Goal: Task Accomplishment & Management: Manage account settings

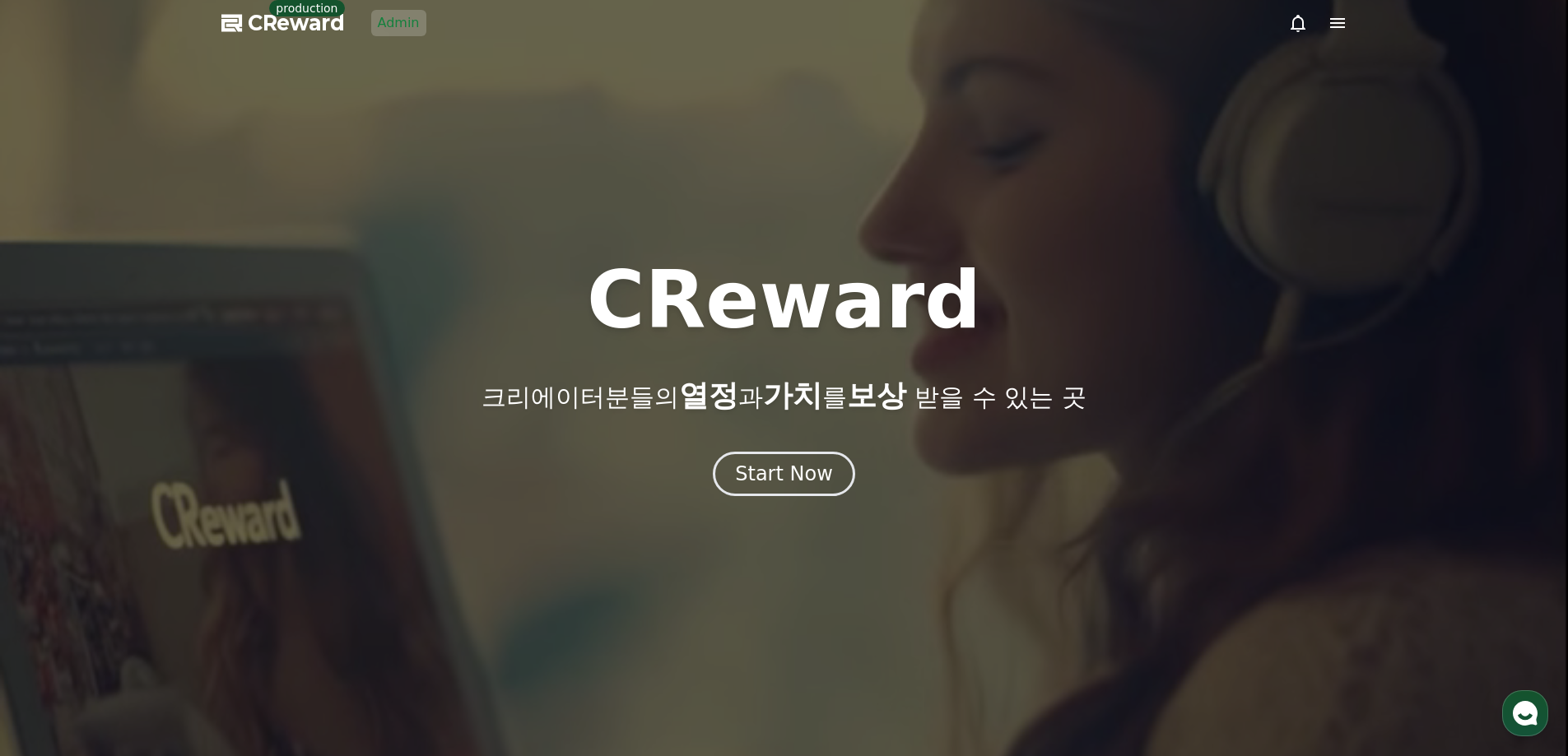
click at [391, 32] on link "Admin" at bounding box center [399, 23] width 55 height 26
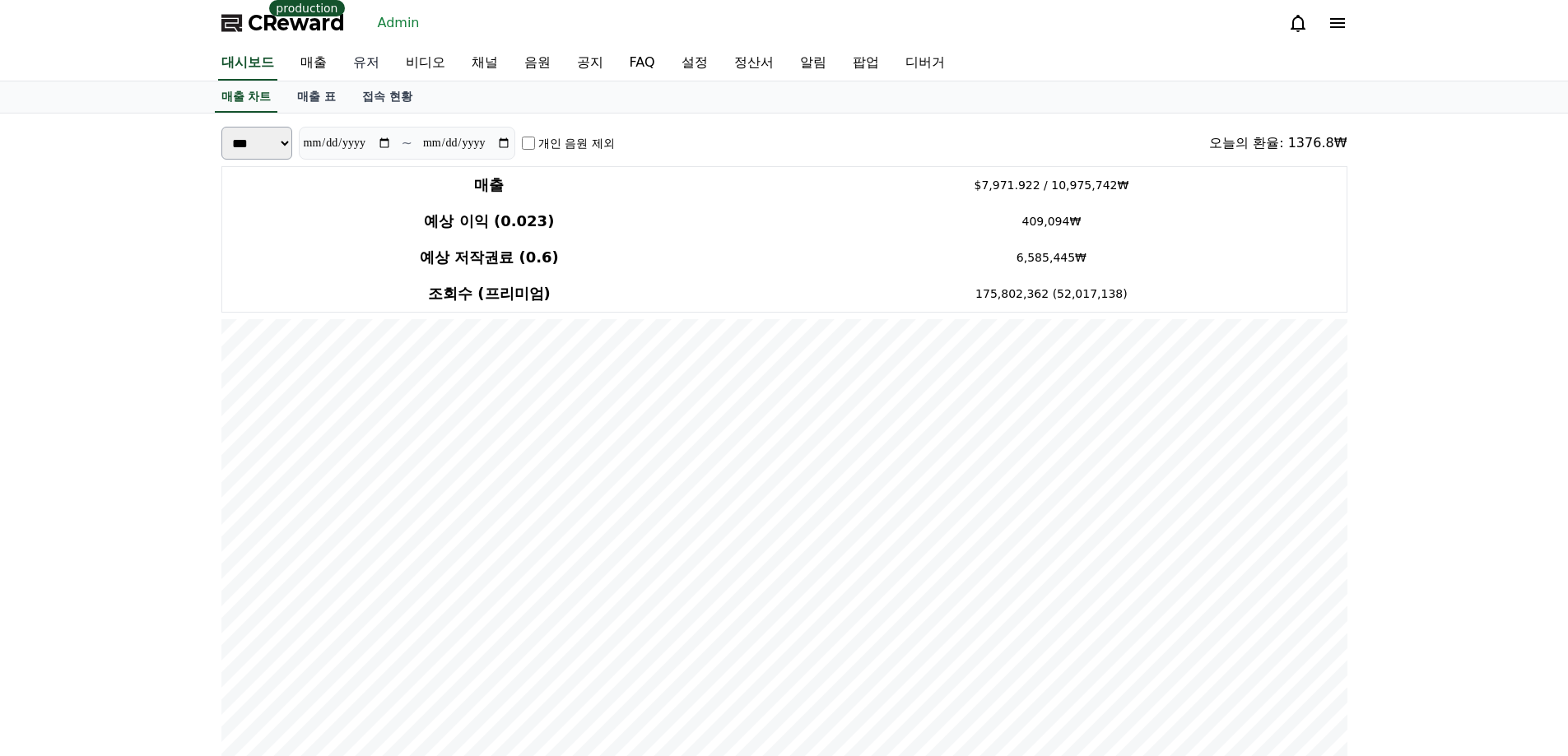
click at [374, 65] on link "유저" at bounding box center [366, 62] width 53 height 34
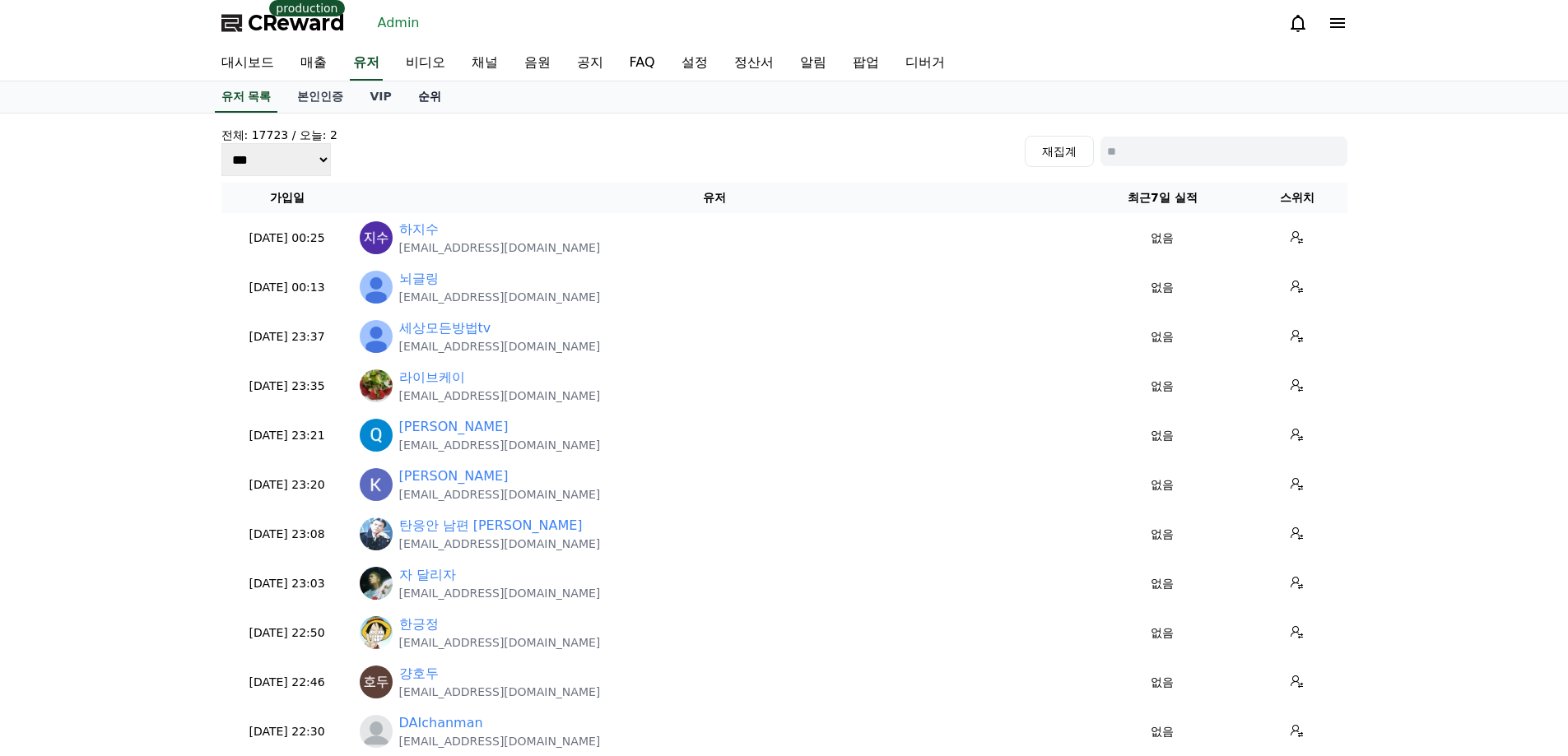
click at [427, 101] on link "순위" at bounding box center [429, 97] width 49 height 32
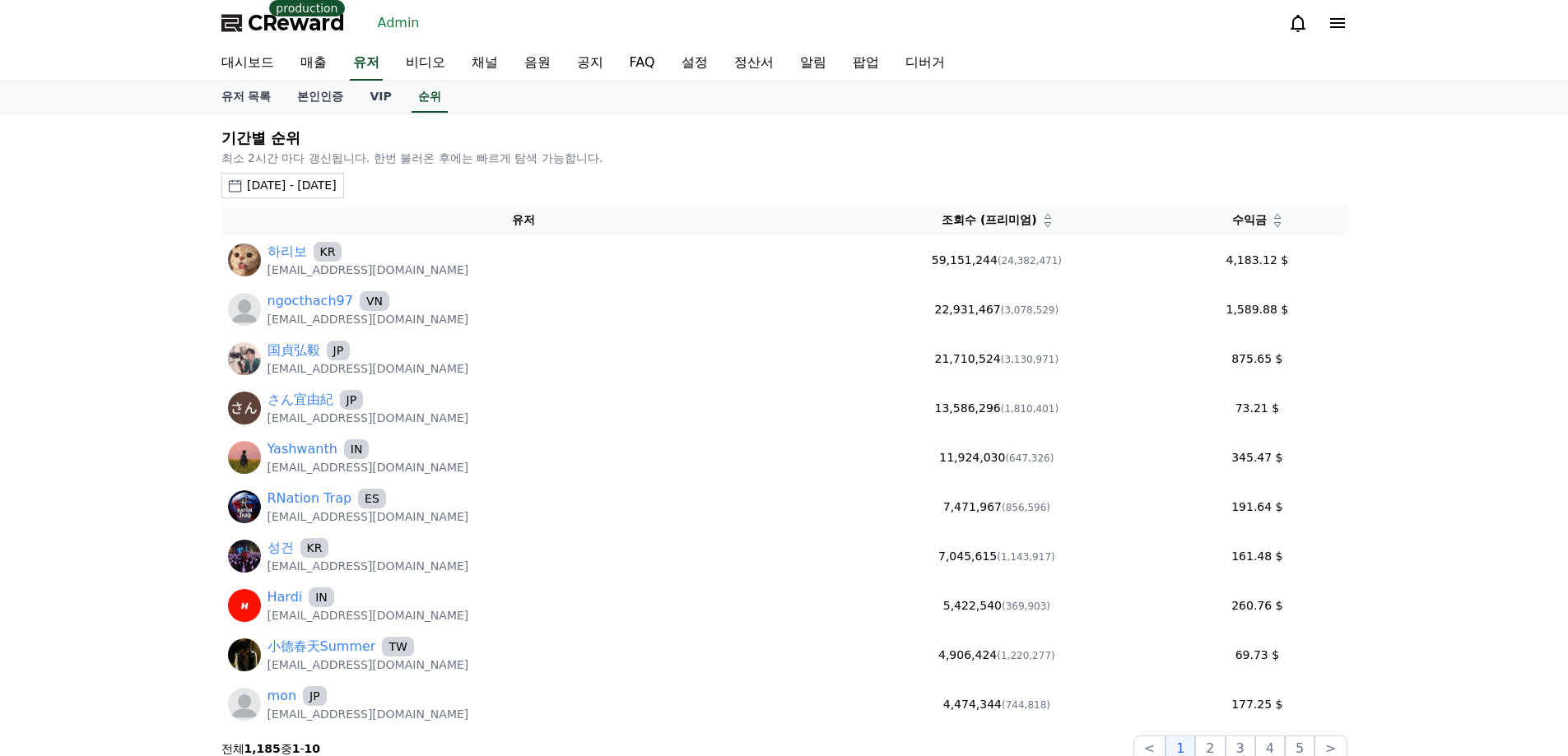
click at [336, 181] on div "2025-08-18 - 2025-09-18" at bounding box center [291, 185] width 89 height 18
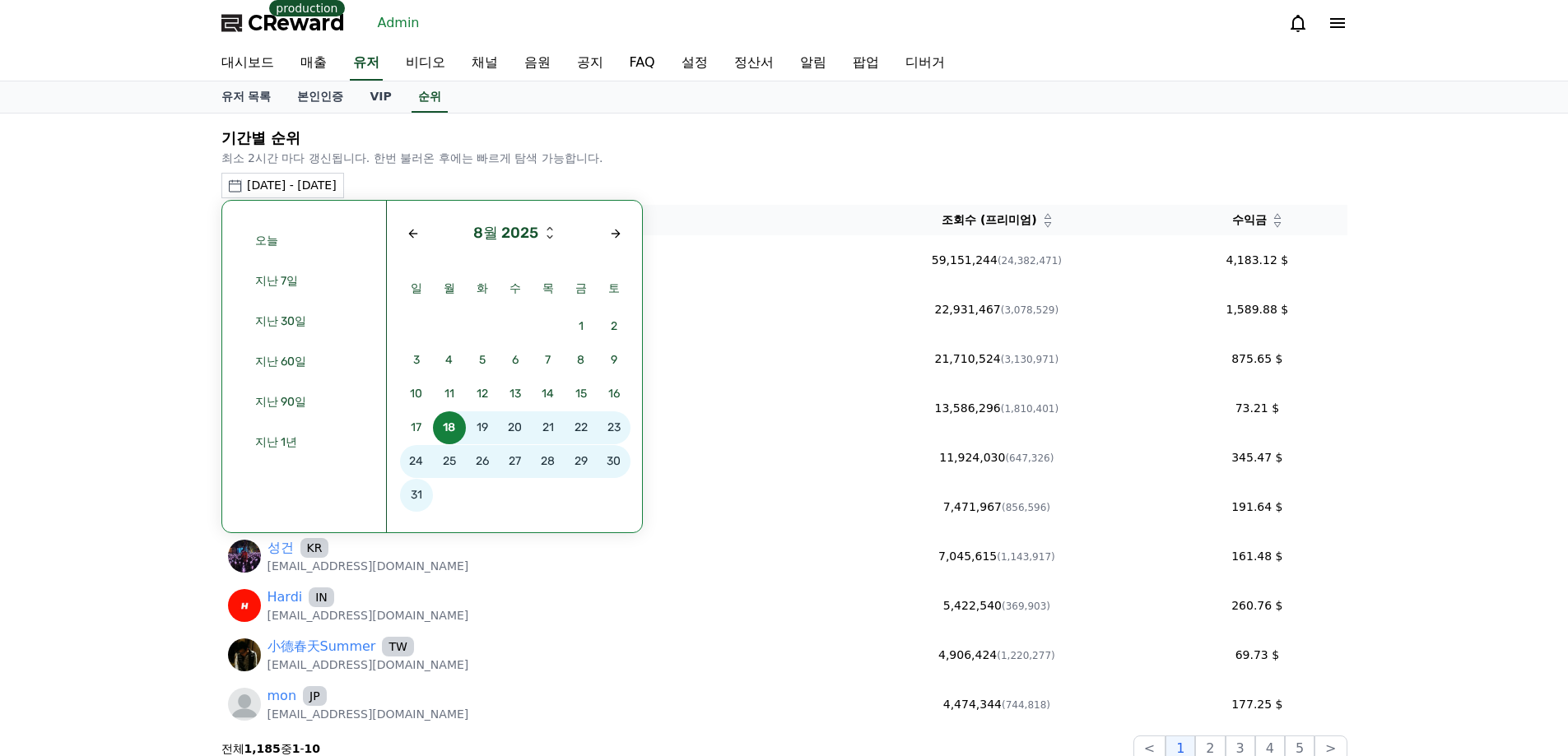
drag, startPoint x: 512, startPoint y: 152, endPoint x: 396, endPoint y: 156, distance: 116.1
click at [510, 152] on p "최소 2시간 마다 갱신됩니다. 한번 불러온 후에는 빠르게 탐색 가능합니다." at bounding box center [784, 158] width 1126 height 17
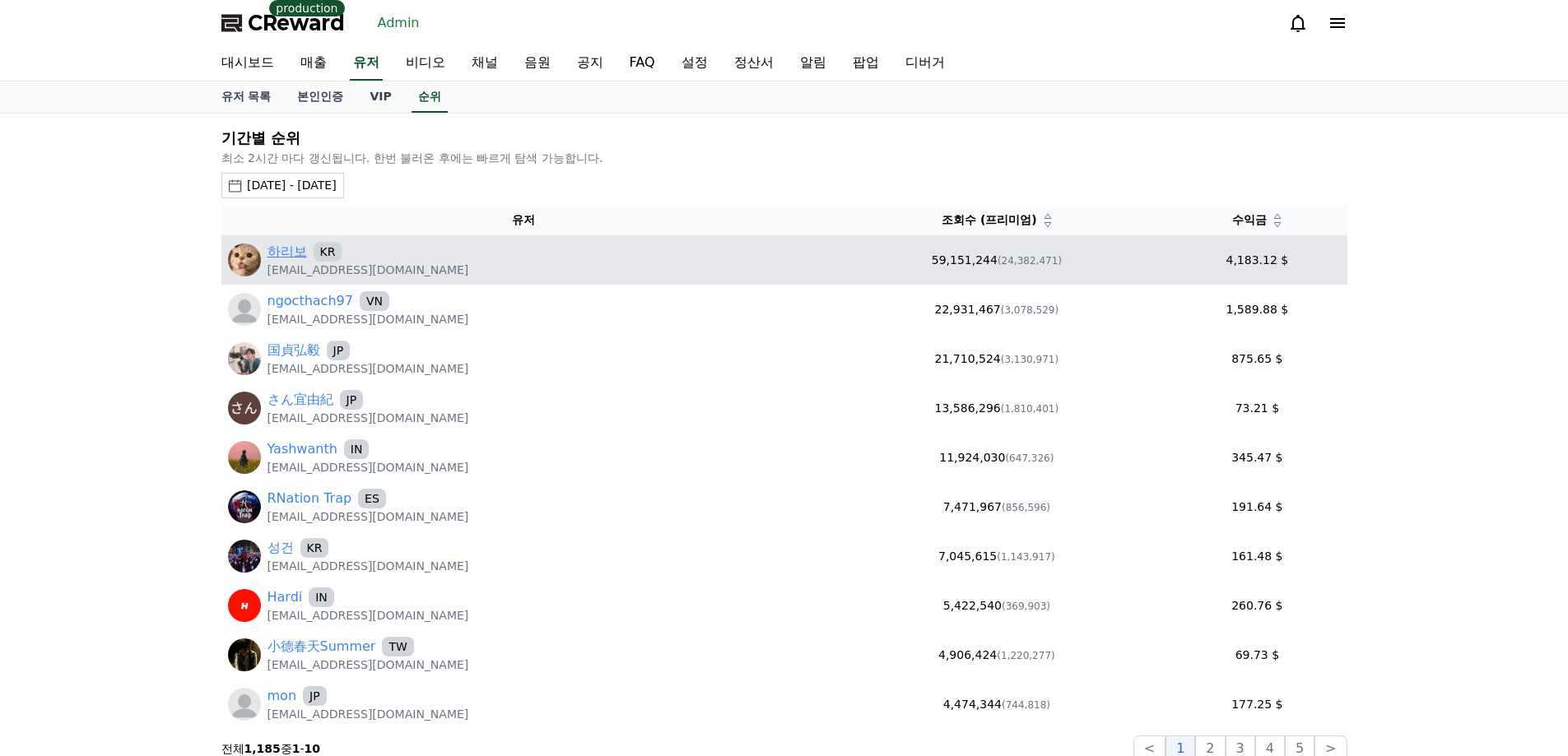
click at [290, 244] on link "하리보" at bounding box center [287, 251] width 39 height 20
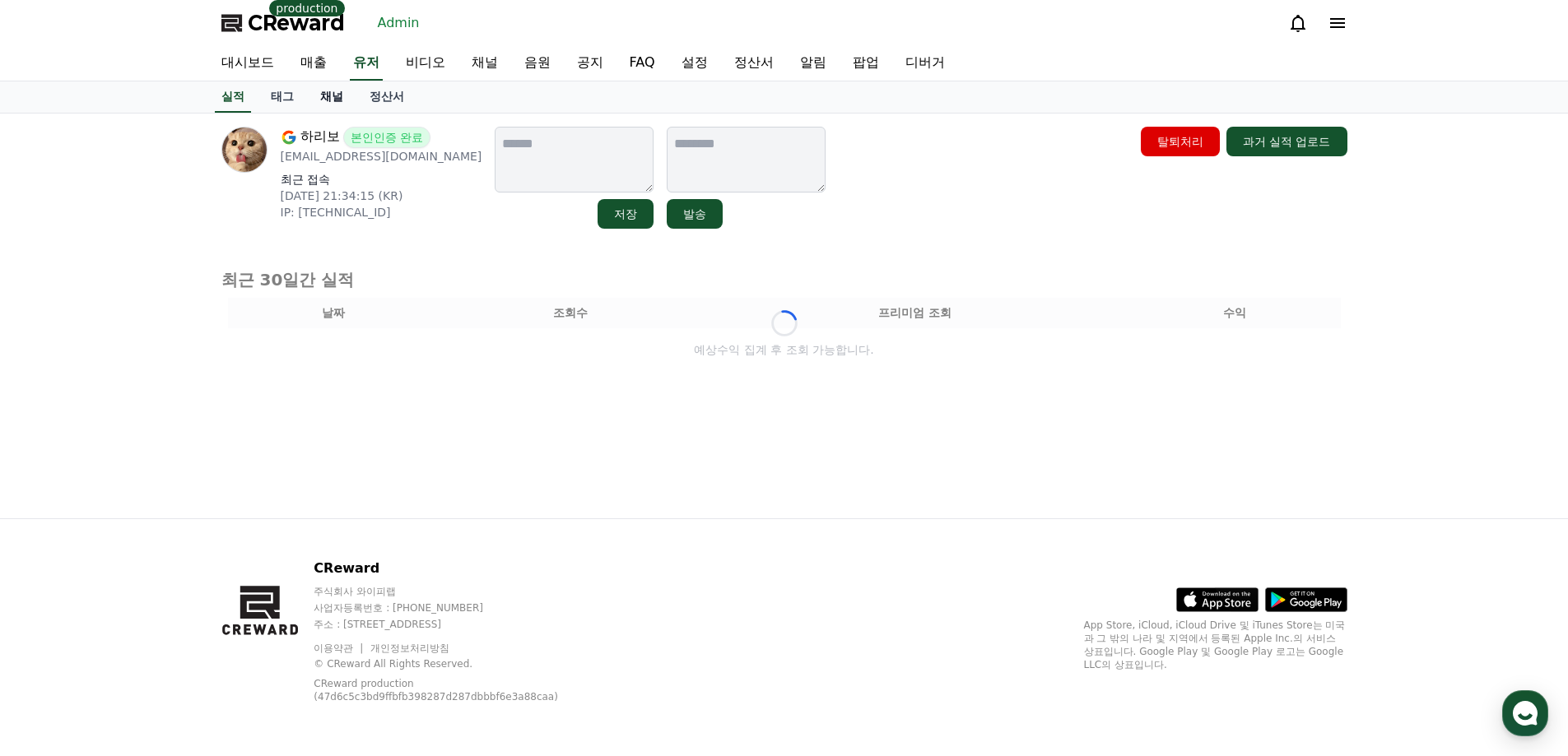
click at [336, 100] on link "채널" at bounding box center [331, 97] width 49 height 32
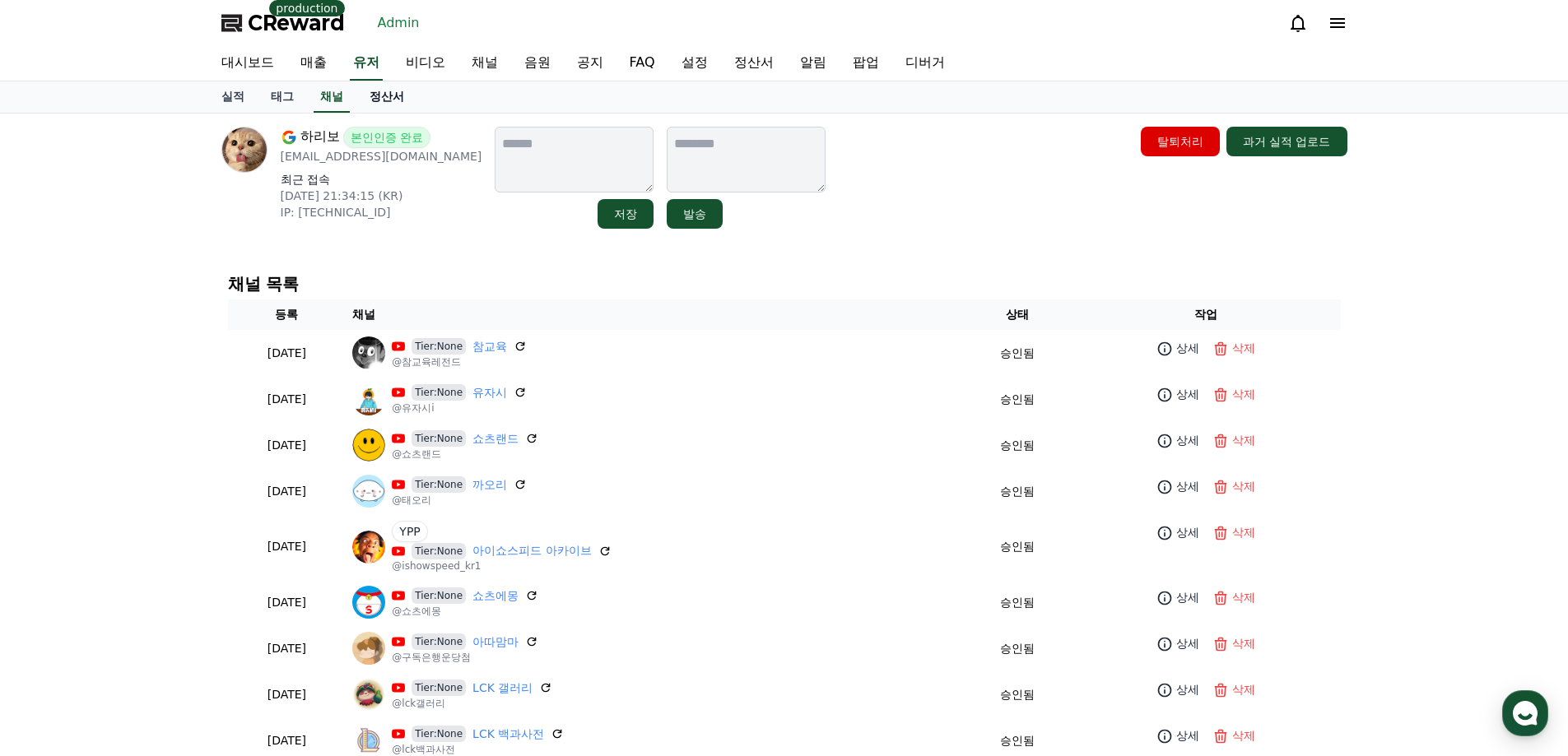
click at [380, 101] on link "정산서" at bounding box center [386, 97] width 61 height 32
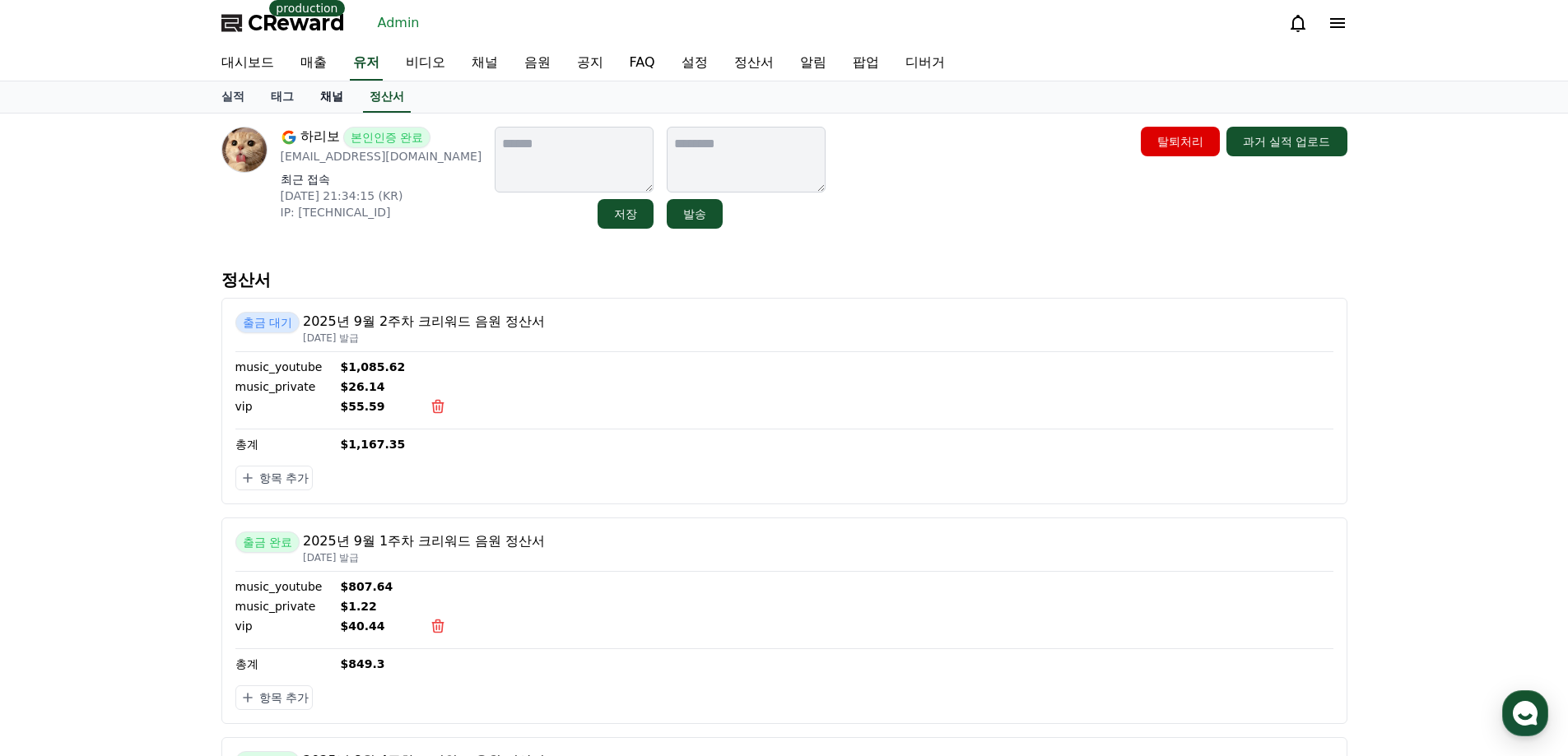
click at [350, 100] on link "채널" at bounding box center [331, 97] width 49 height 32
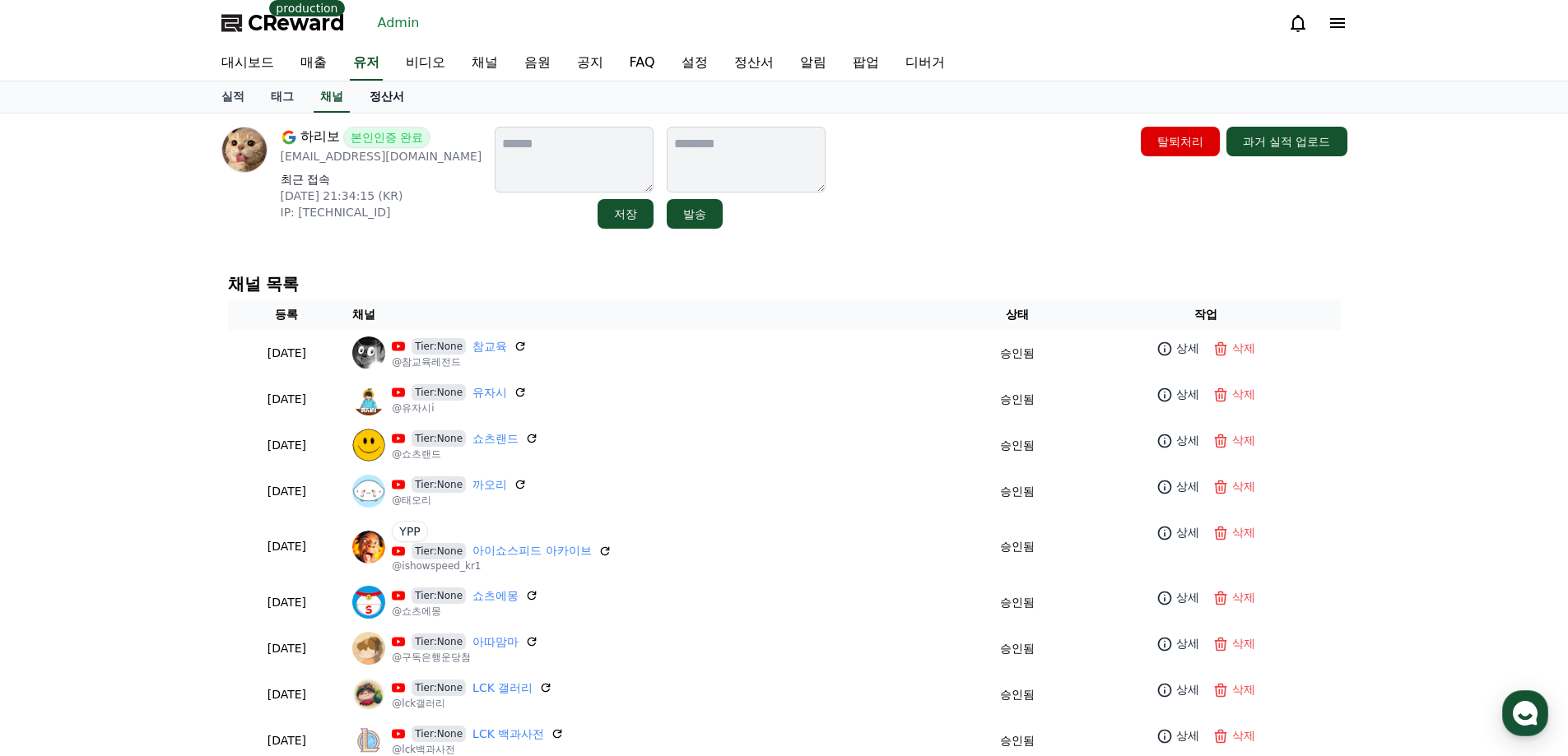
click at [386, 99] on link "정산서" at bounding box center [386, 97] width 61 height 32
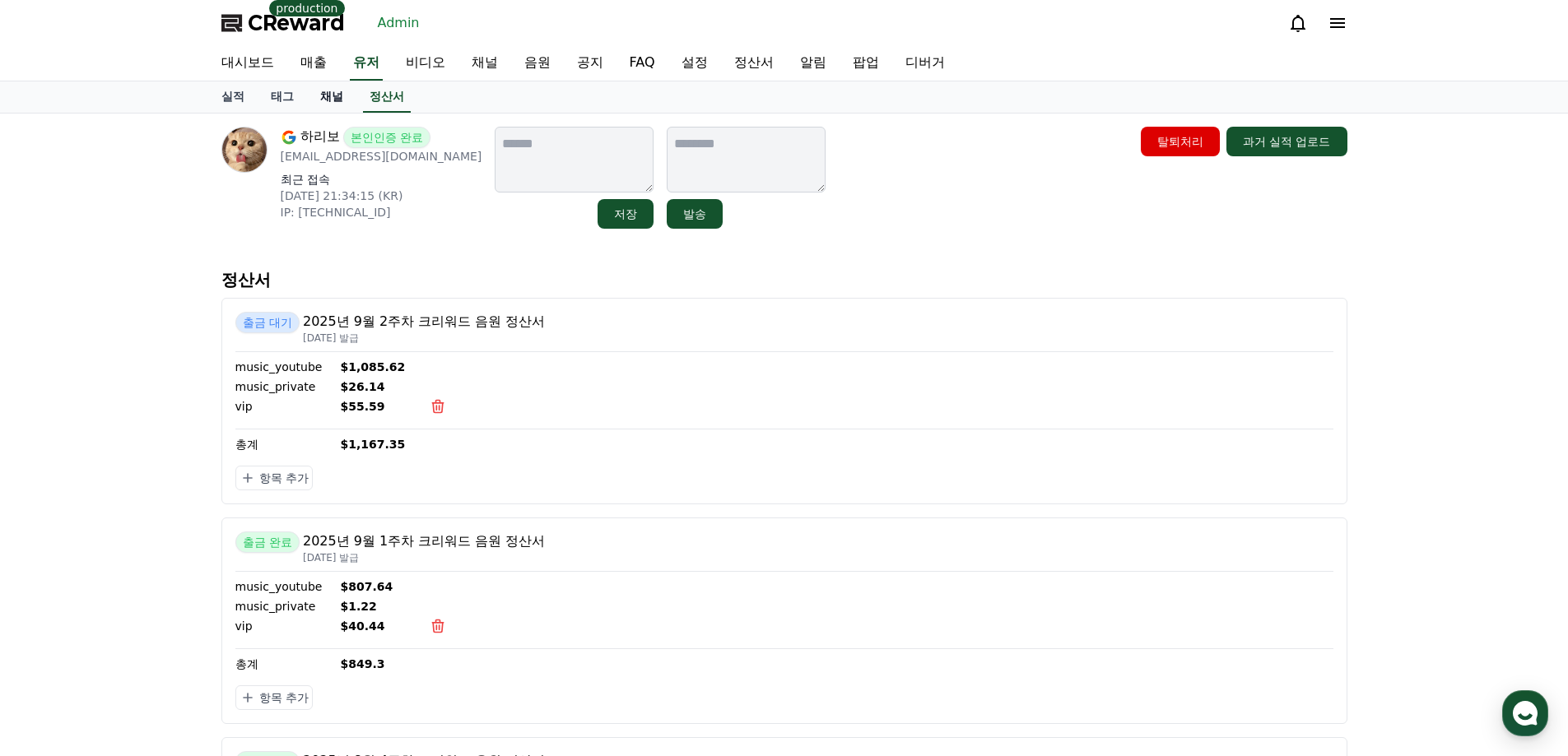
click at [337, 101] on link "채널" at bounding box center [331, 97] width 49 height 32
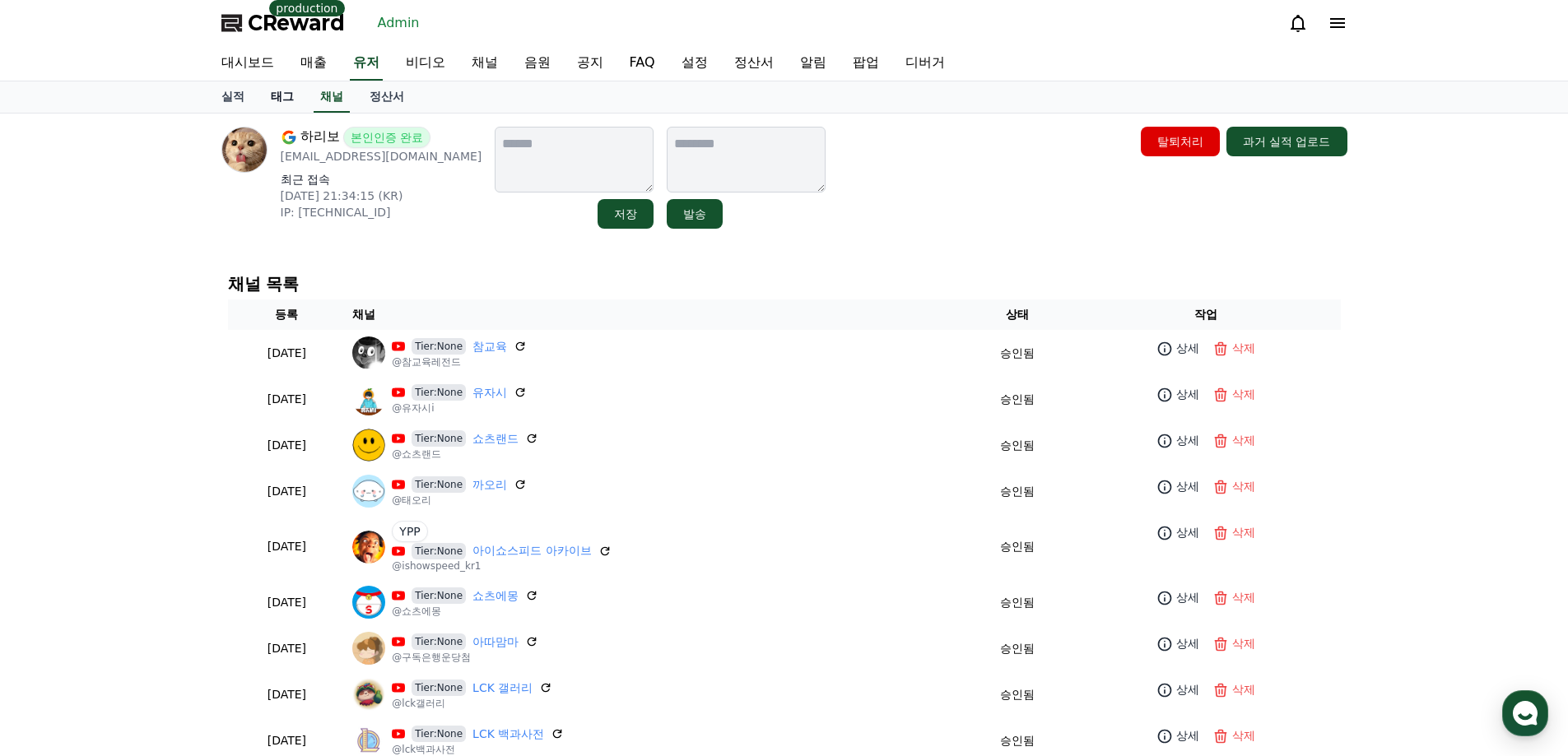
click at [300, 99] on link "태그" at bounding box center [282, 97] width 49 height 32
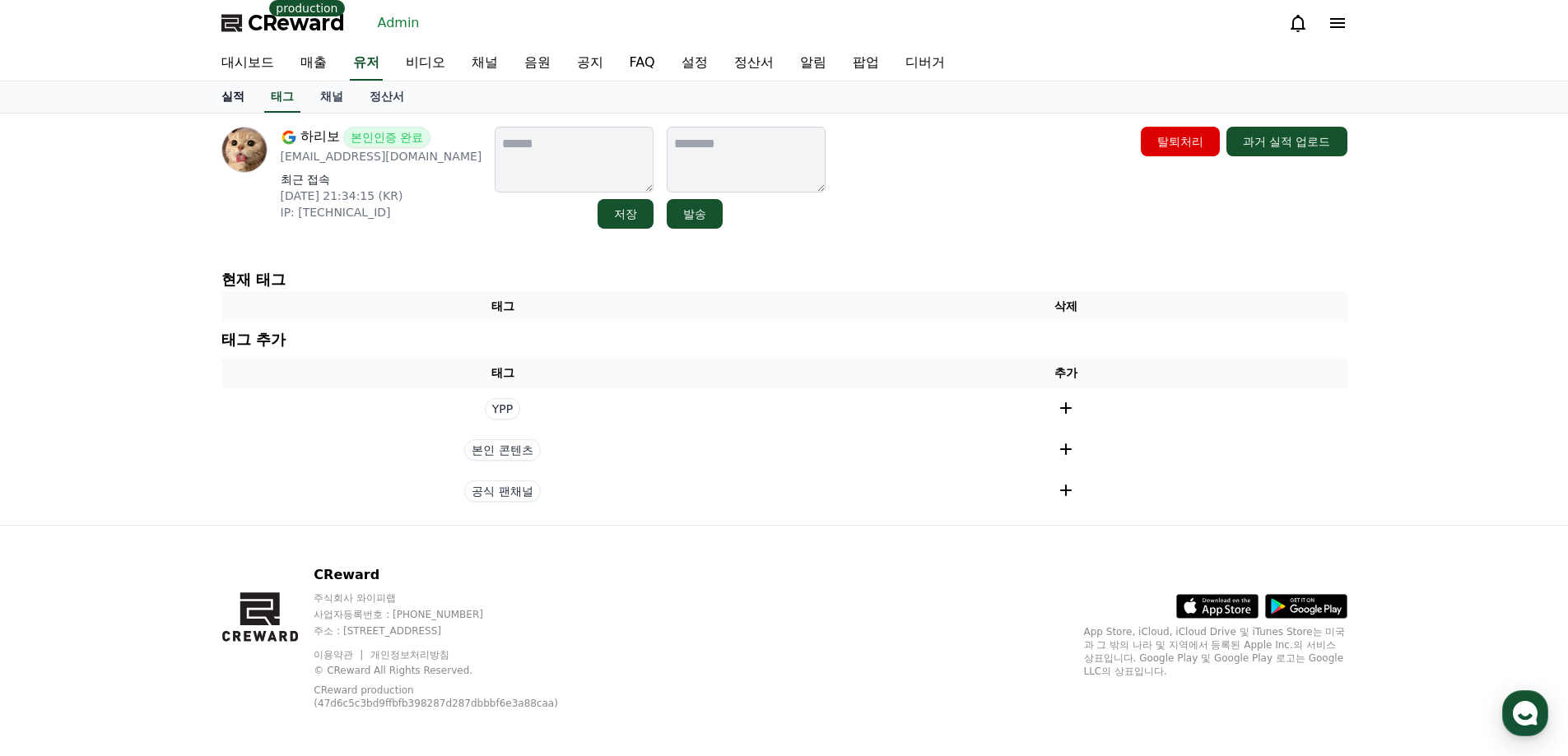
click at [235, 95] on link "실적" at bounding box center [233, 97] width 49 height 32
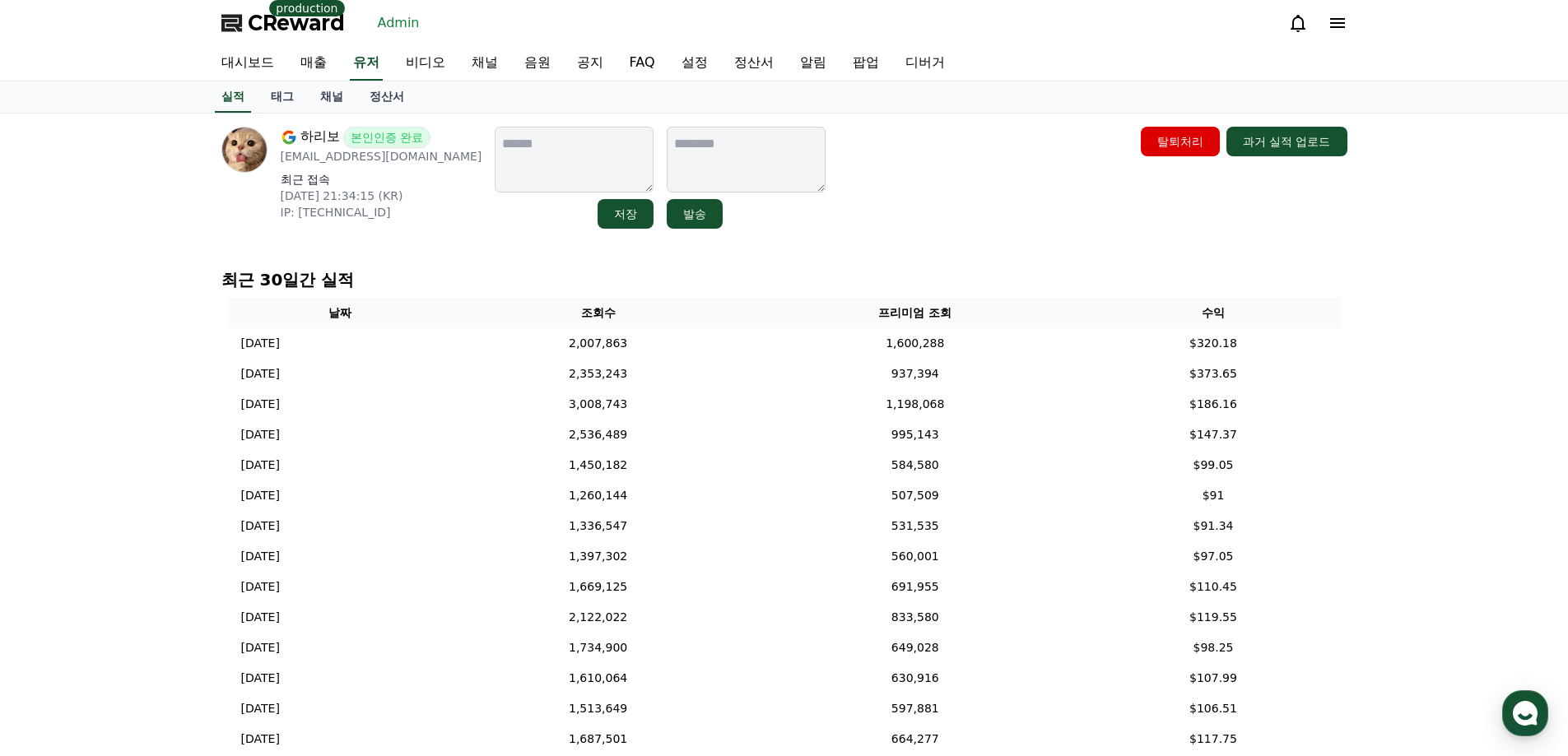
click at [1484, 482] on div "하리보 본인인증 완료 newsrang55@gmail.com 최근 접속 2025-09-16 21:34:15 (KR) IP: 59.27.85.22…" at bounding box center [784, 586] width 1568 height 945
click at [358, 59] on link "유저" at bounding box center [366, 62] width 33 height 34
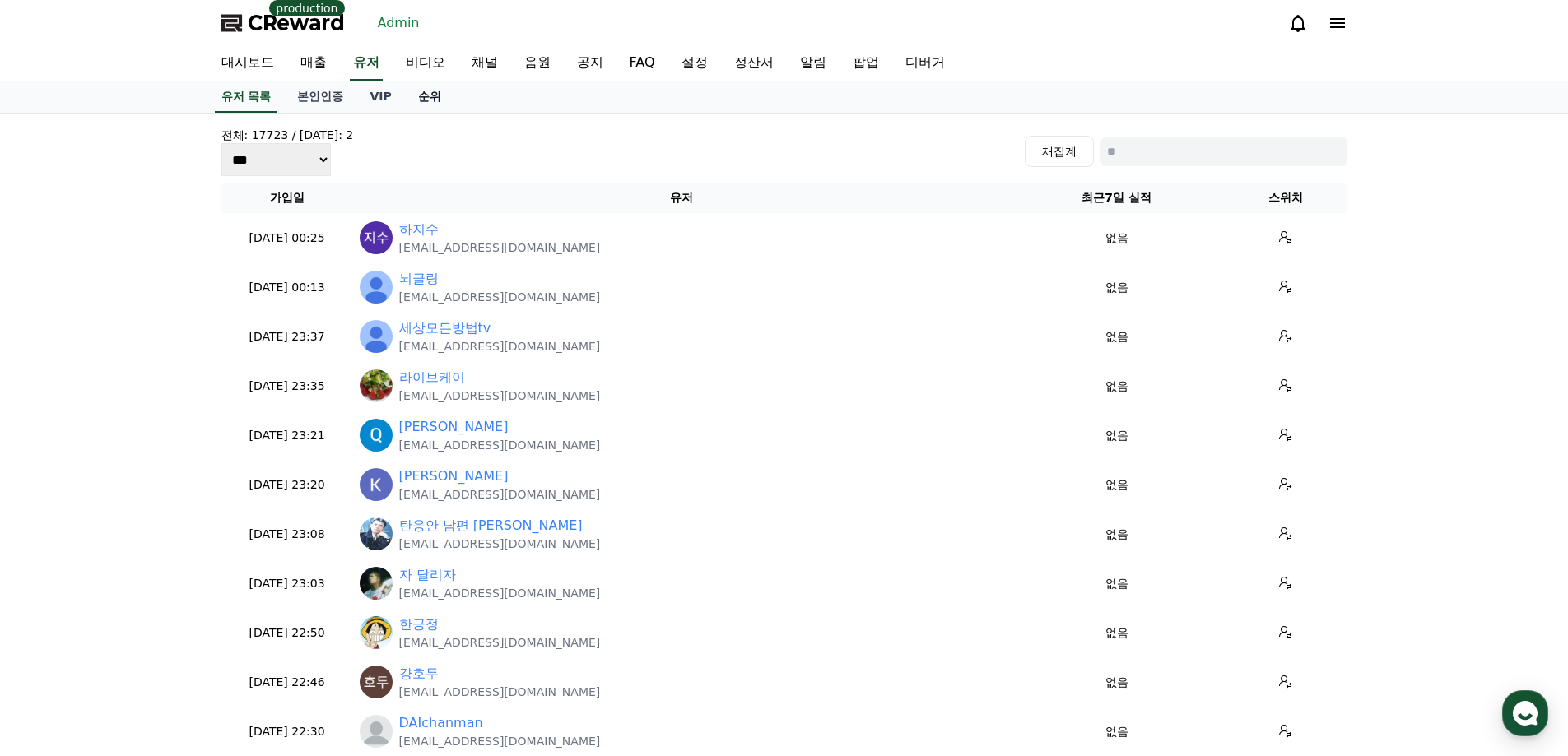
click at [414, 95] on link "순위" at bounding box center [429, 97] width 49 height 32
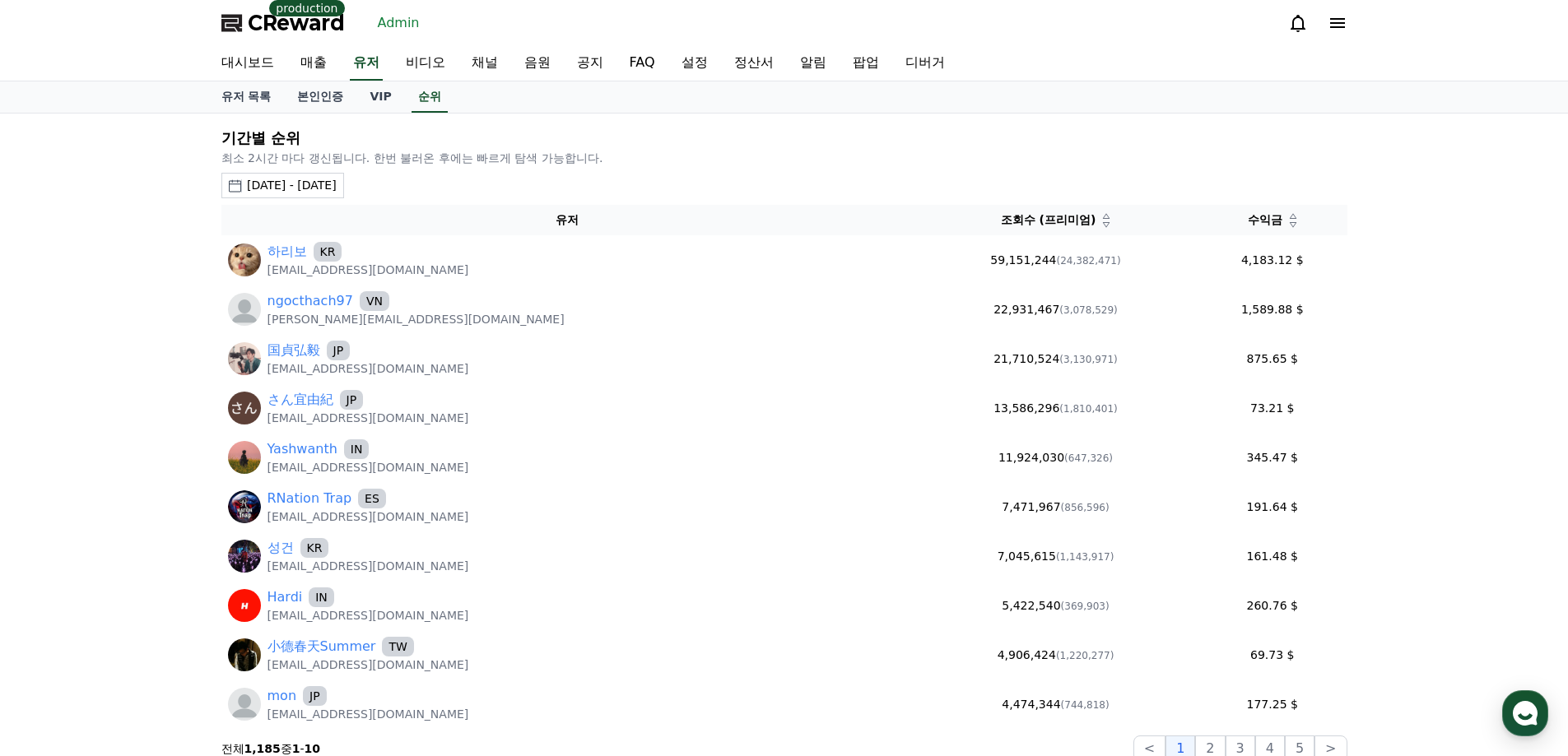
click at [336, 184] on div "2025-08-18 - 2025-09-18" at bounding box center [291, 185] width 89 height 18
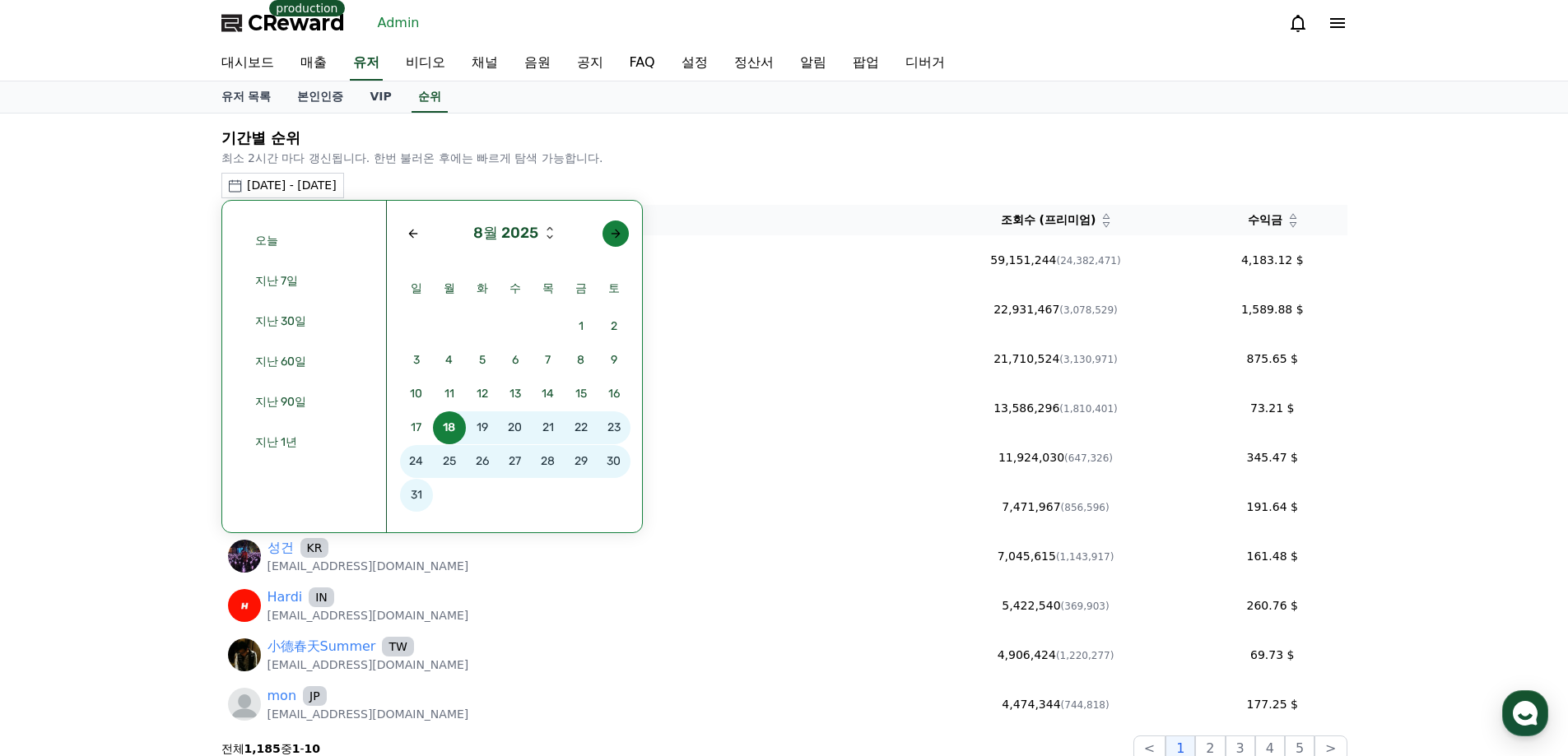
click at [602, 225] on header "8월 2025" at bounding box center [515, 234] width 229 height 53
click at [613, 231] on div "Next month" at bounding box center [615, 234] width 13 height 13
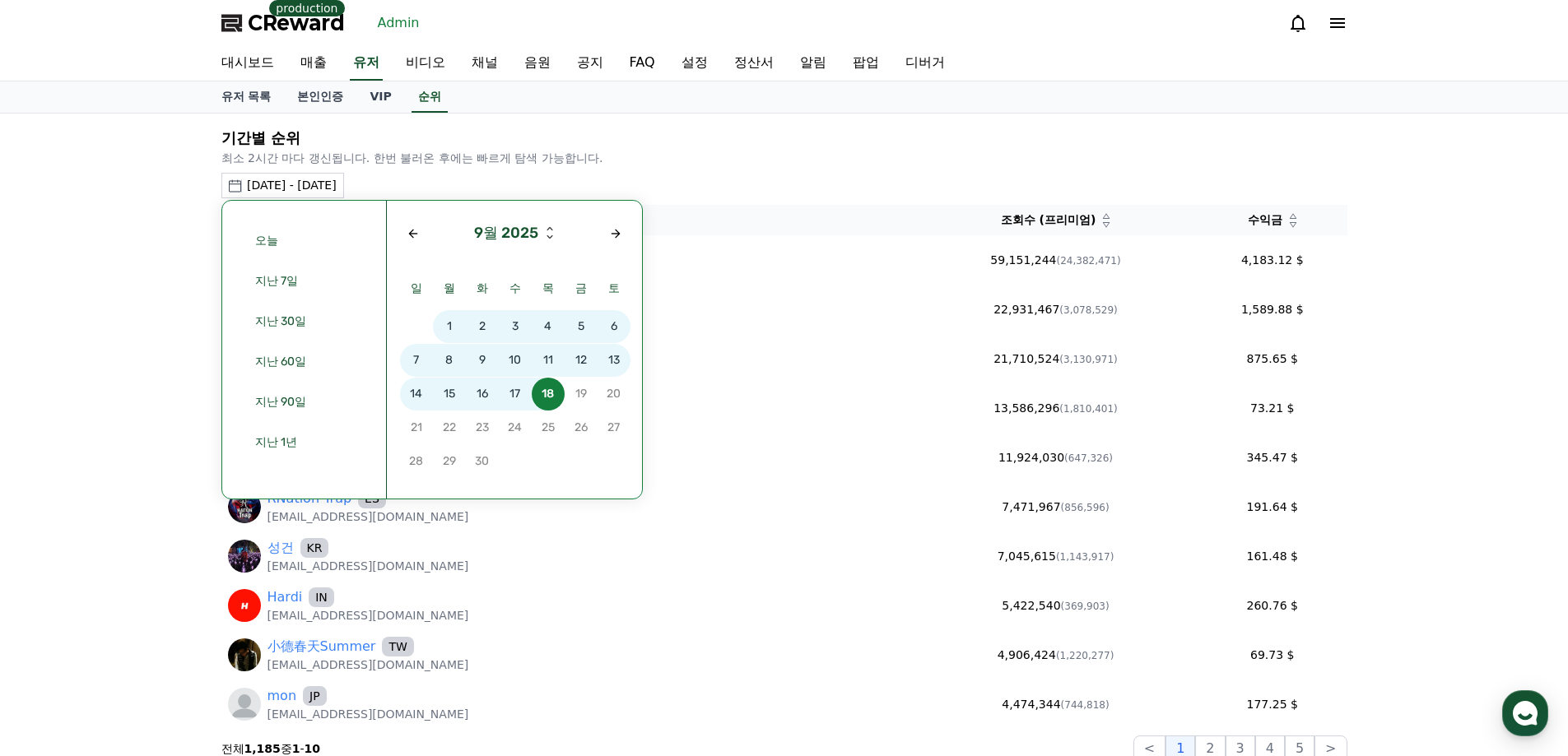
click at [479, 400] on span "16" at bounding box center [481, 394] width 33 height 33
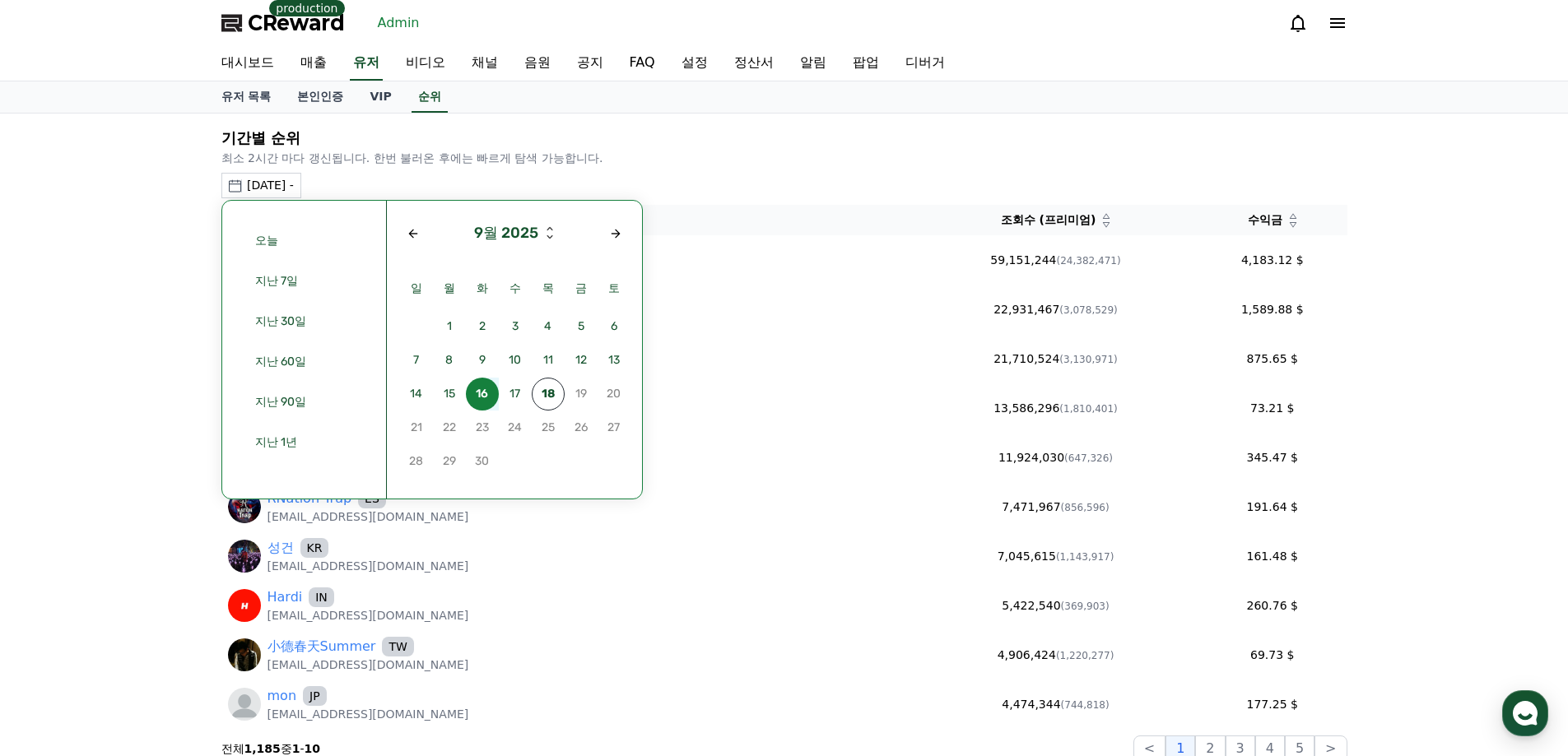
click at [479, 400] on span "16" at bounding box center [481, 394] width 33 height 33
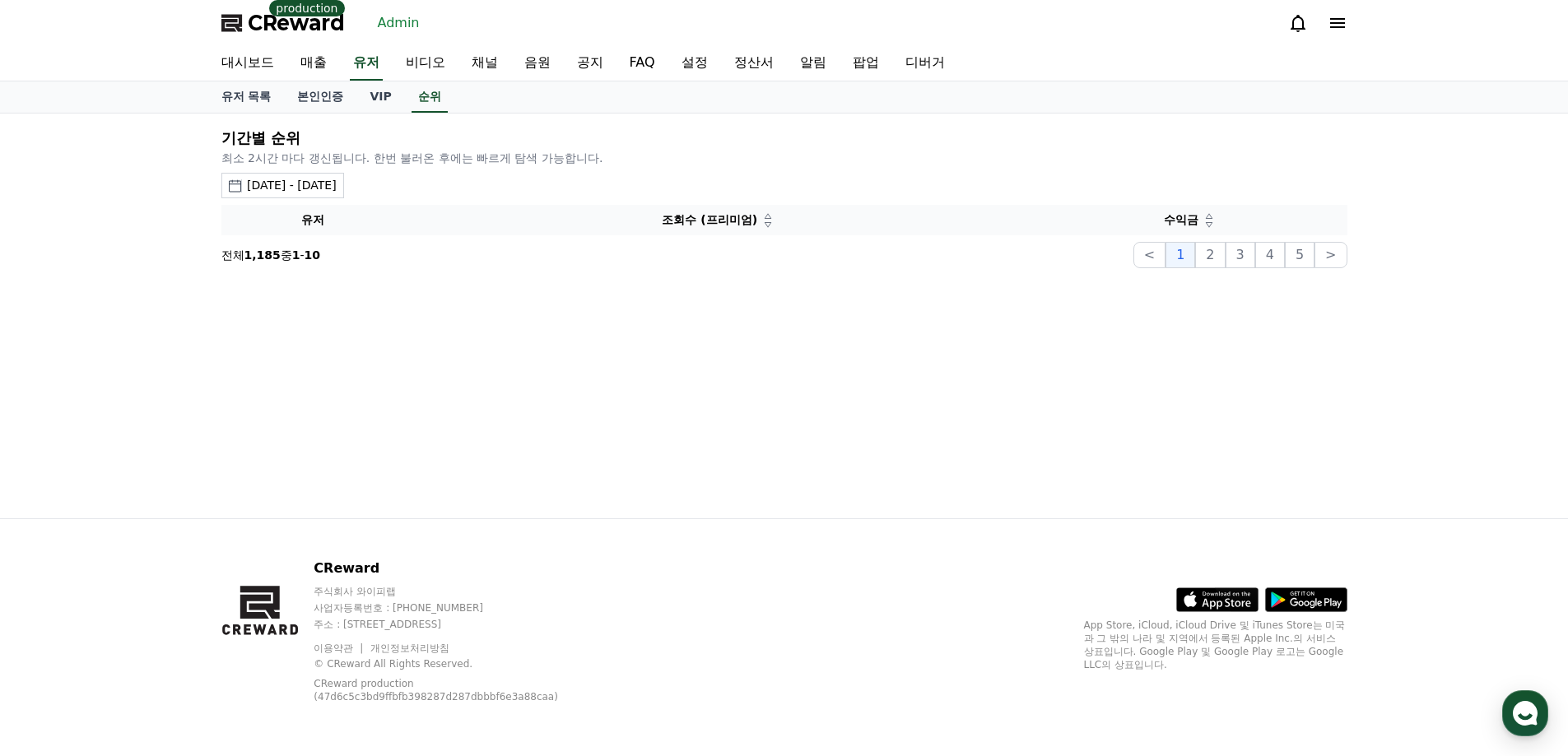
click at [336, 194] on div "2025-09-16 - 2025-09-16" at bounding box center [291, 185] width 89 height 18
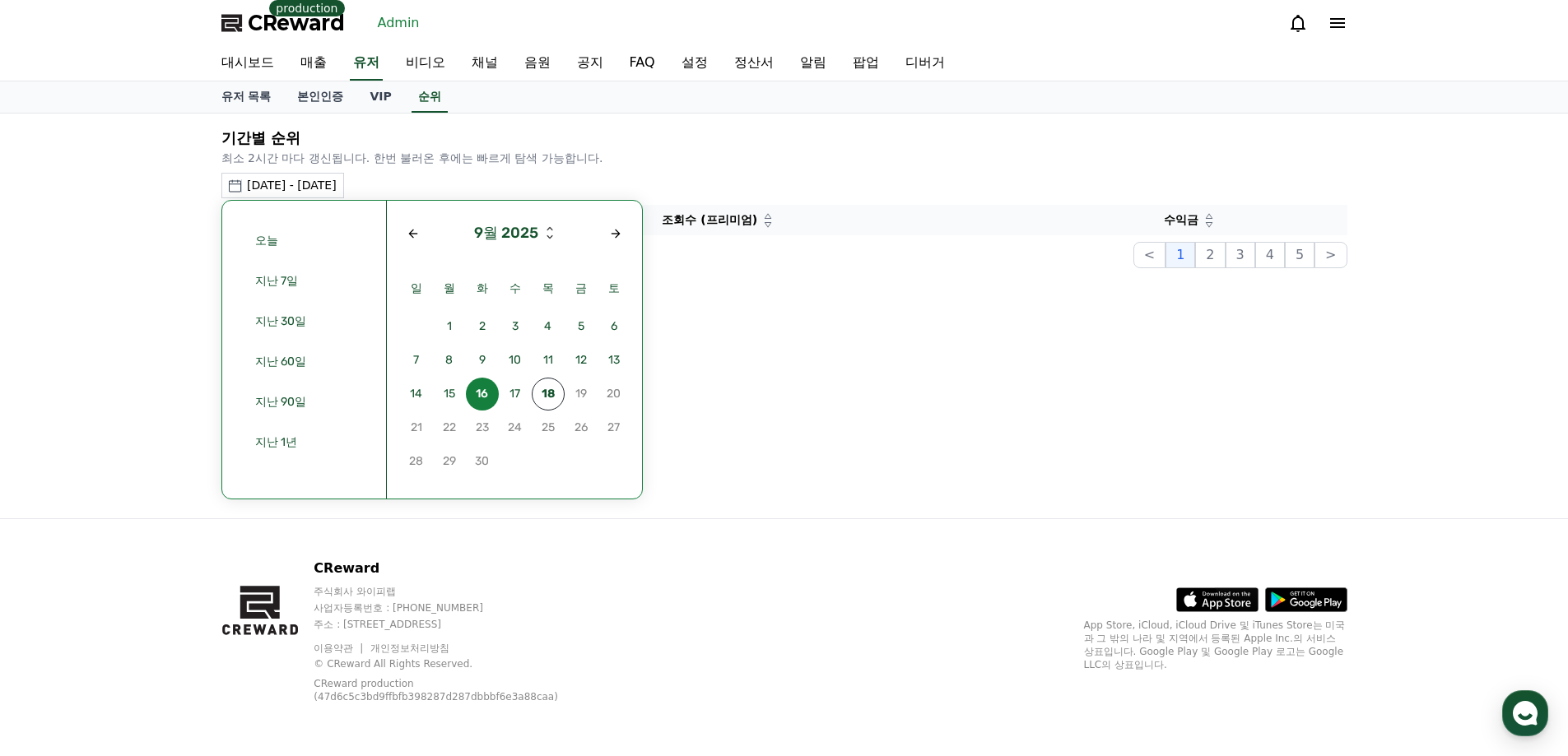
click at [633, 236] on div "9월 2025 일 월 화 수 목 금 토 1 2 3 4 5 6 7 8 9 10 11 12 13 14 15 16 17 18 19 20 21 22 …" at bounding box center [514, 350] width 255 height 298
click at [462, 393] on span "15" at bounding box center [449, 394] width 33 height 33
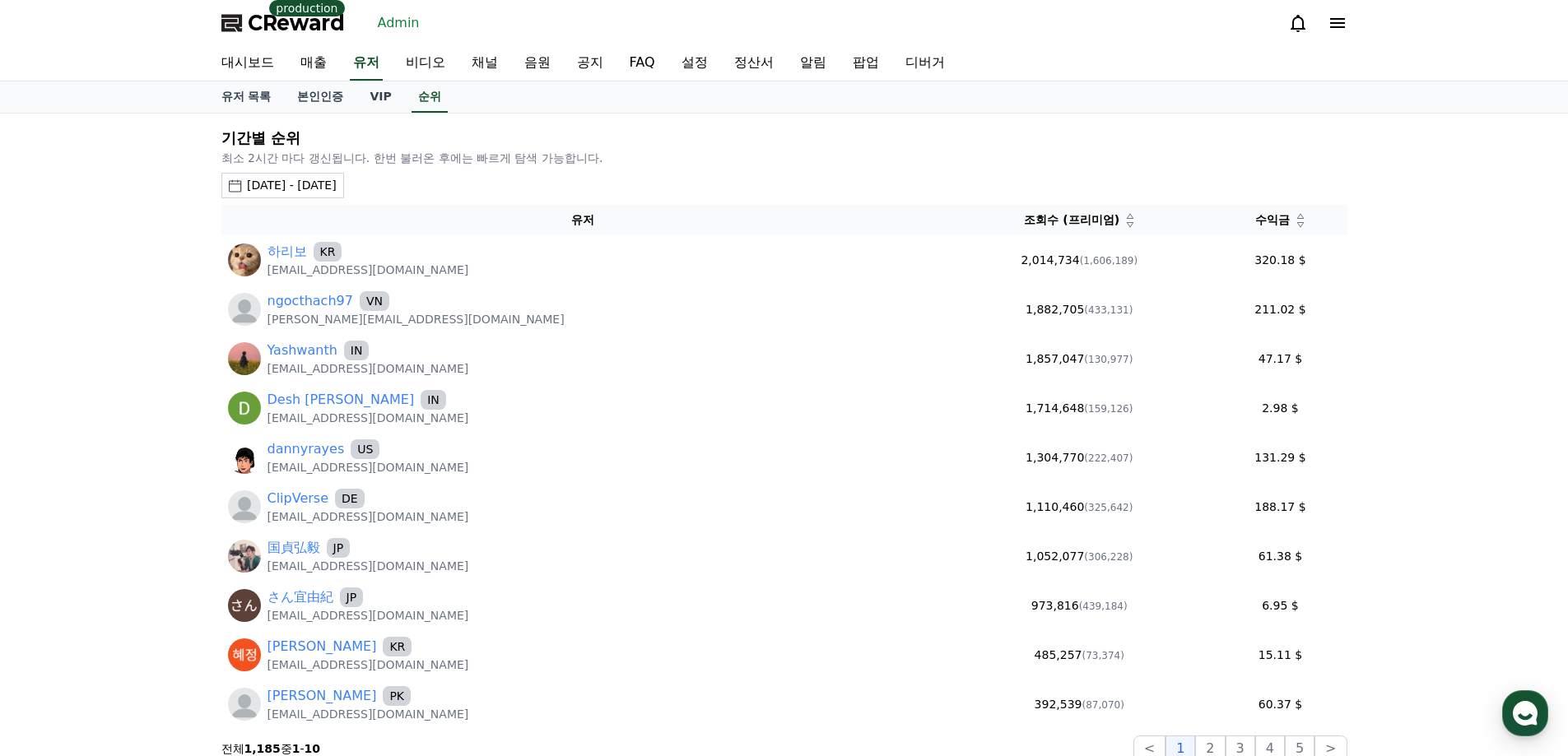
click at [1277, 228] on div "수익금" at bounding box center [1279, 220] width 120 height 18
click at [1287, 223] on div "수익금" at bounding box center [1279, 220] width 120 height 18
click at [1297, 223] on icon at bounding box center [1300, 224] width 7 height 5
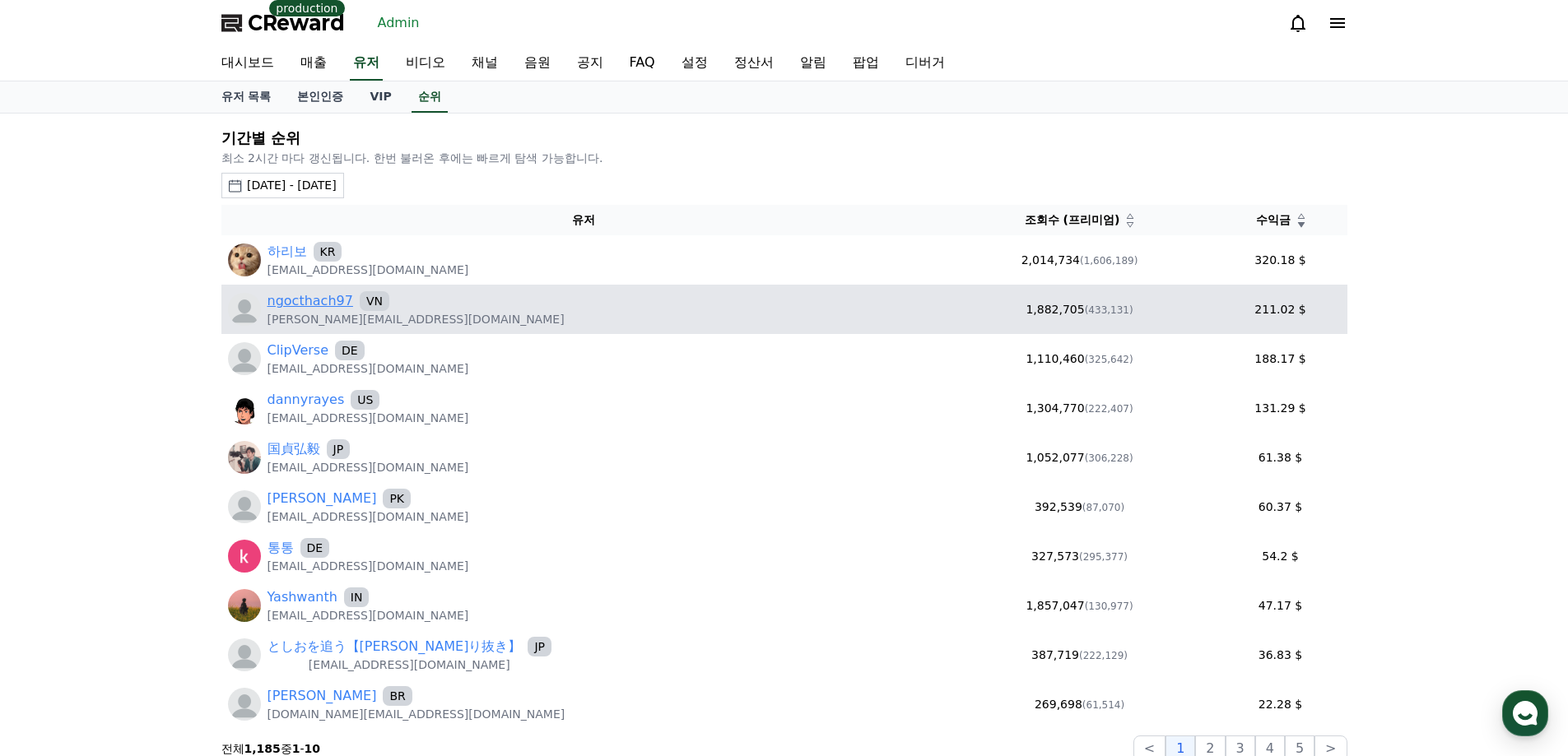
click at [330, 304] on link "ngocthach97" at bounding box center [310, 301] width 86 height 20
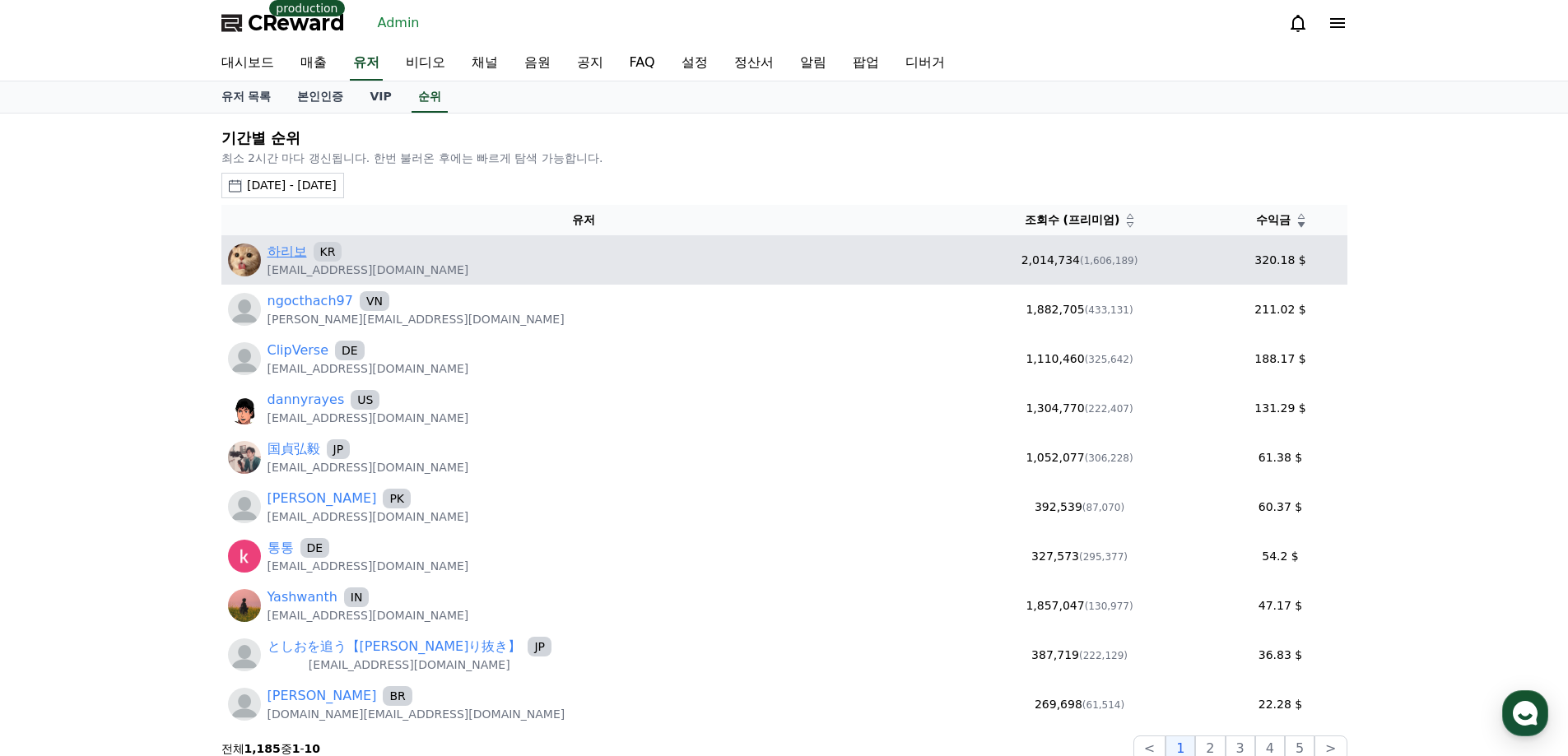
click at [291, 251] on link "하리보" at bounding box center [287, 251] width 39 height 20
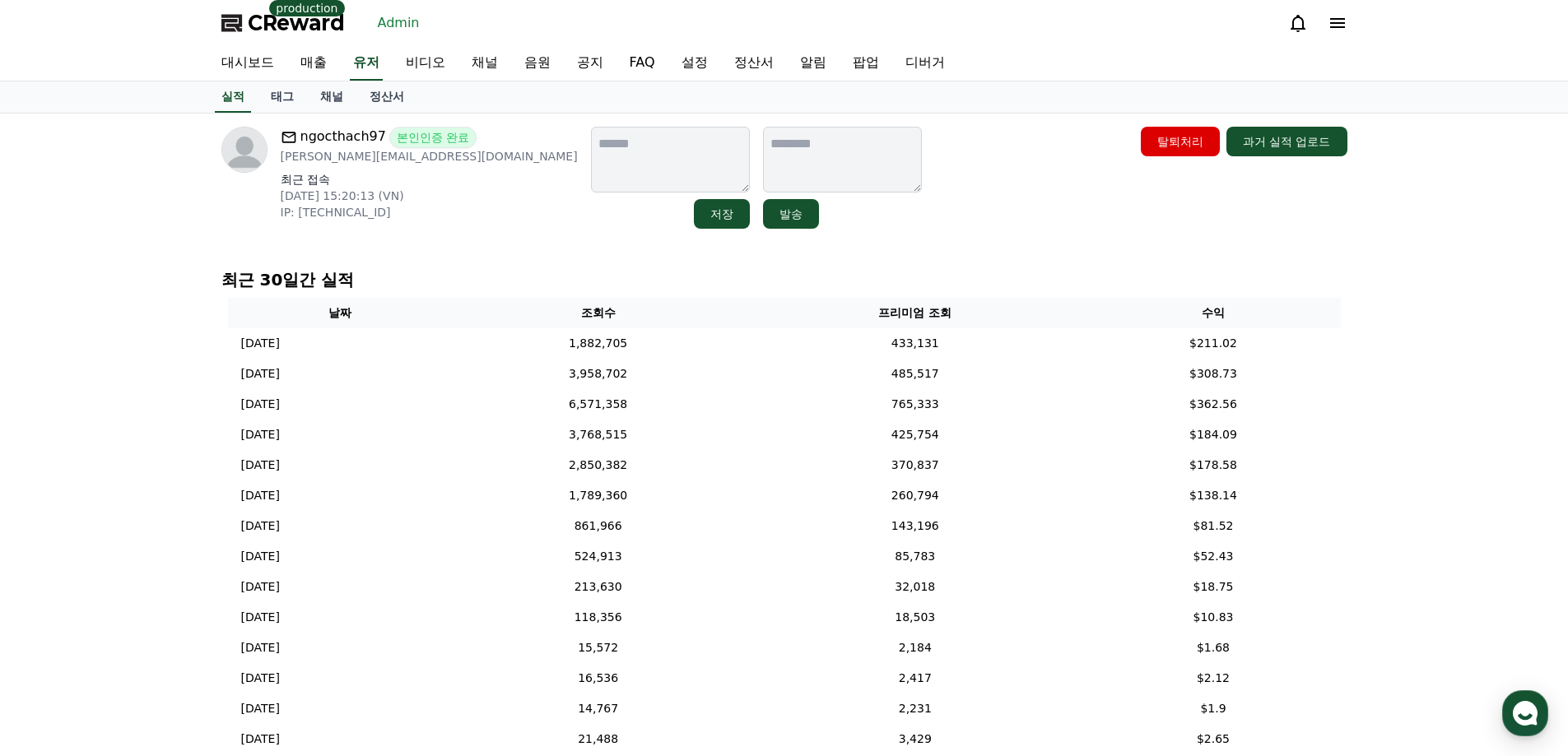
click at [860, 253] on div "ngocthach97 본인인증 완료 [PERSON_NAME][EMAIL_ADDRESS][DOMAIN_NAME] 최근 접속 [DATE] 15:2…" at bounding box center [784, 565] width 1152 height 904
drag, startPoint x: 839, startPoint y: 230, endPoint x: 705, endPoint y: 215, distance: 134.8
click at [836, 230] on div "ngocthach97 본인인증 완료 [PERSON_NAME][EMAIL_ADDRESS][DOMAIN_NAME] 최근 접속 [DATE] 15:2…" at bounding box center [784, 178] width 1139 height 115
click at [931, 216] on div "ngocthach97 본인인증 완료 [PERSON_NAME][EMAIL_ADDRESS][DOMAIN_NAME] 최근 접속 [DATE] 15:2…" at bounding box center [784, 178] width 1126 height 102
